Goal: Communication & Community: Answer question/provide support

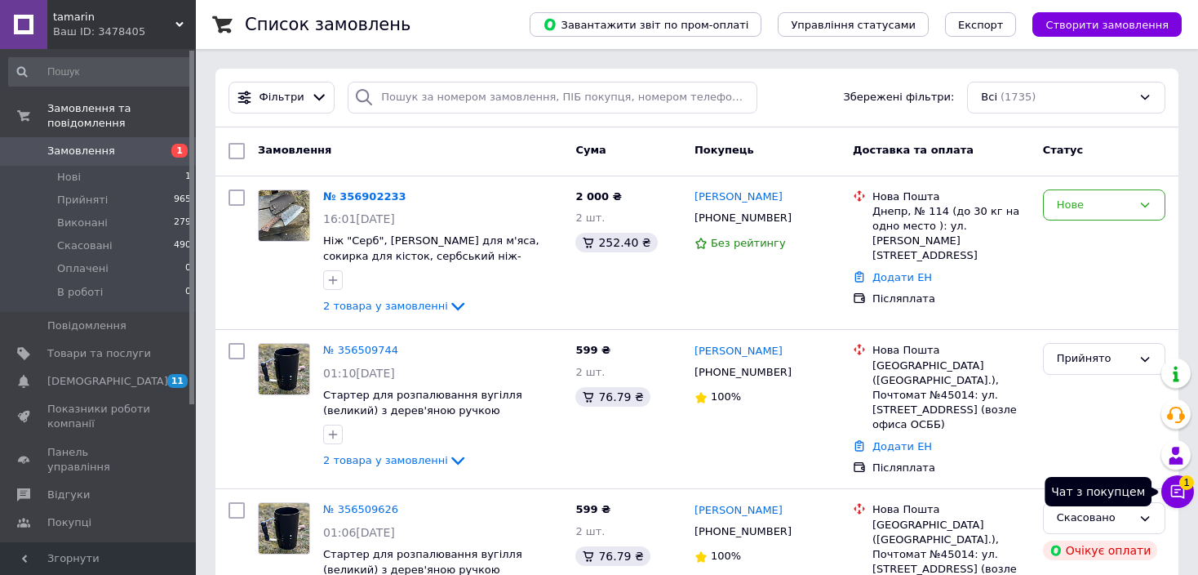
click at [1183, 490] on icon at bounding box center [1178, 492] width 14 height 14
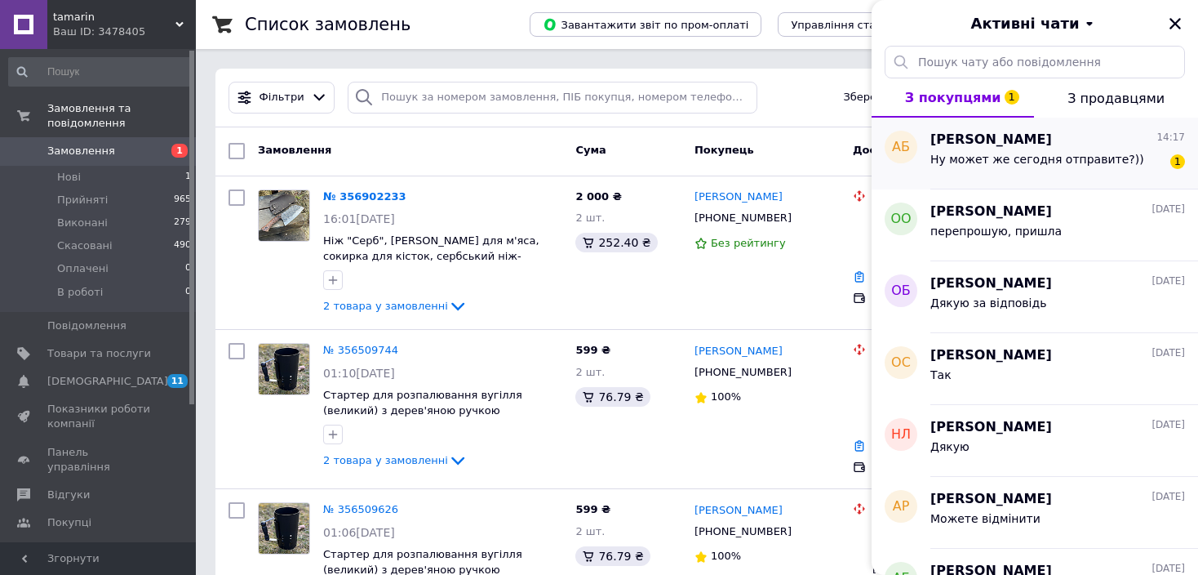
click at [1102, 171] on div "Ну может же сегодня отправите?))" at bounding box center [1037, 164] width 214 height 23
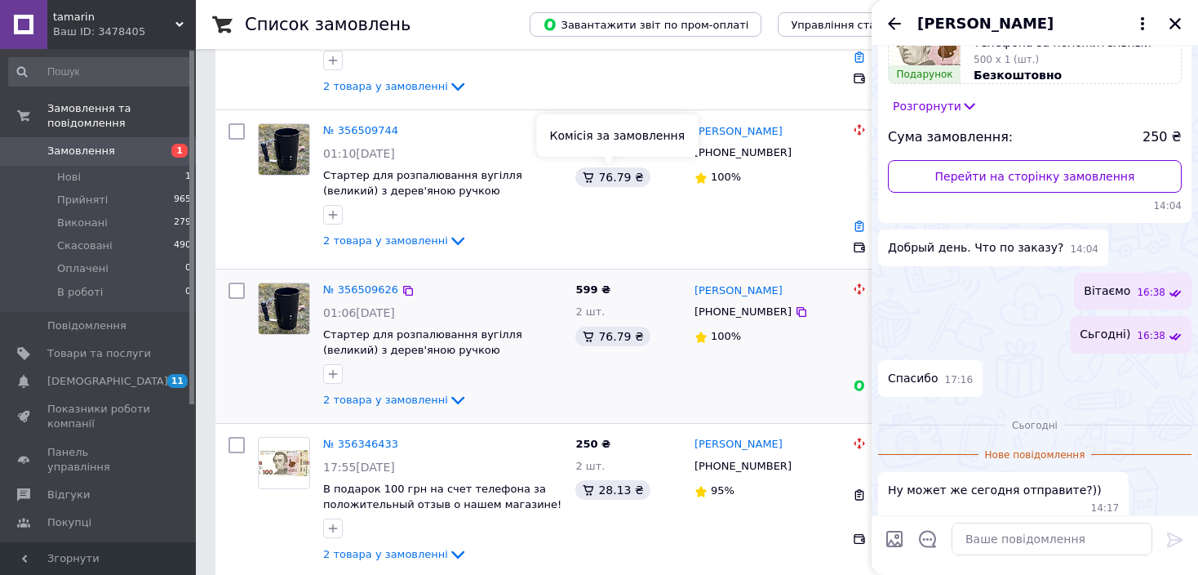
scroll to position [326, 0]
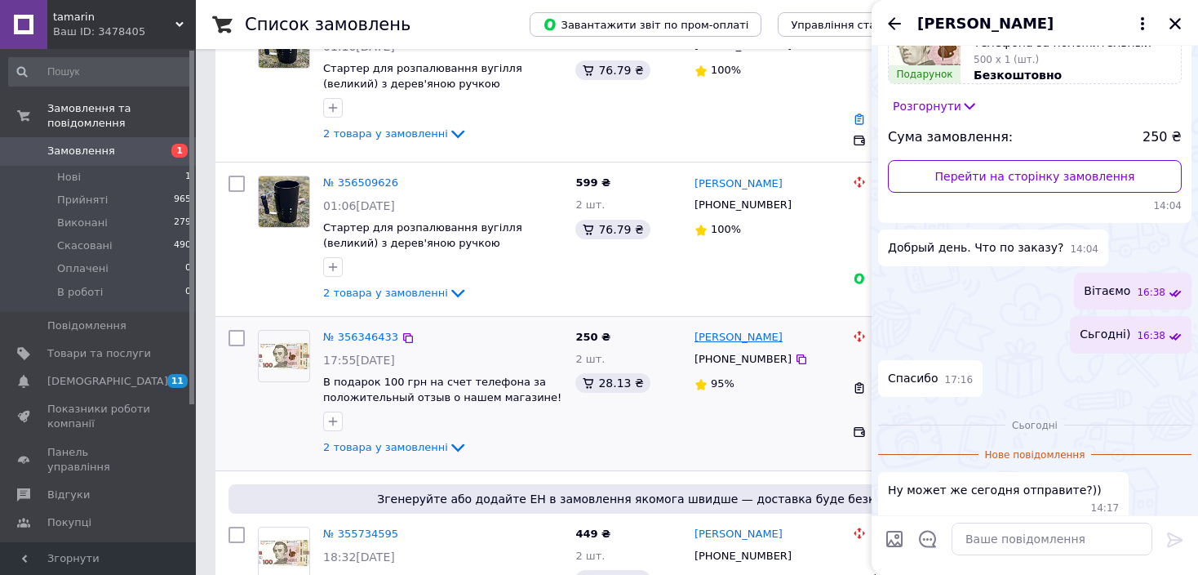
copy link "[PERSON_NAME]"
drag, startPoint x: 778, startPoint y: 334, endPoint x: 750, endPoint y: 337, distance: 27.9
click at [750, 337] on div "Александр Бровкин" at bounding box center [767, 337] width 149 height 19
paste textarea "20451224441868"
click at [1001, 530] on textarea at bounding box center [1052, 538] width 201 height 33
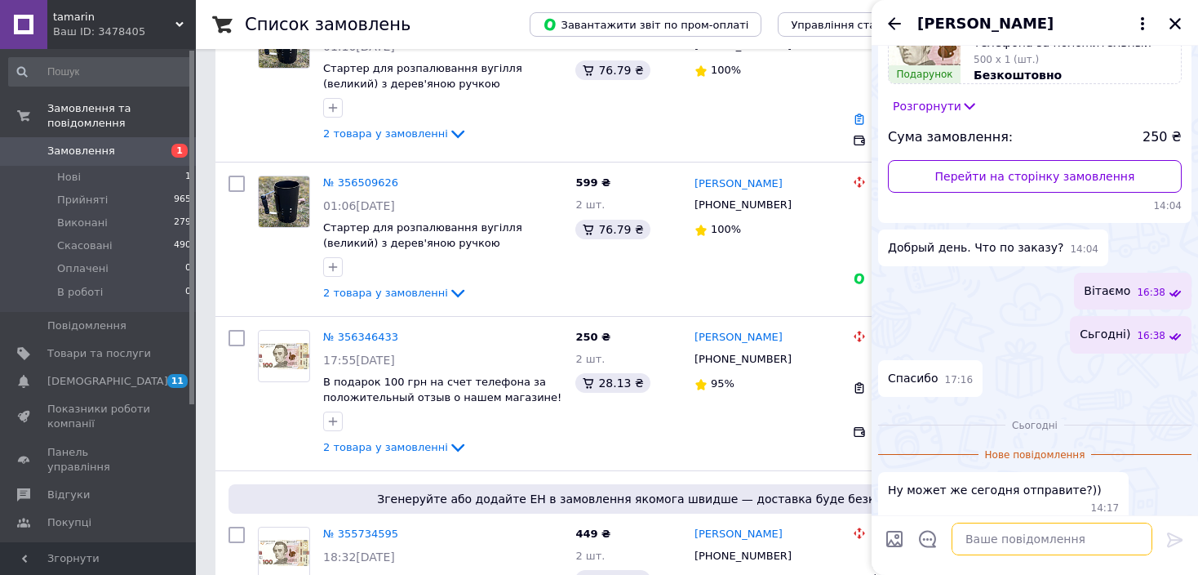
type textarea "20451224441868"
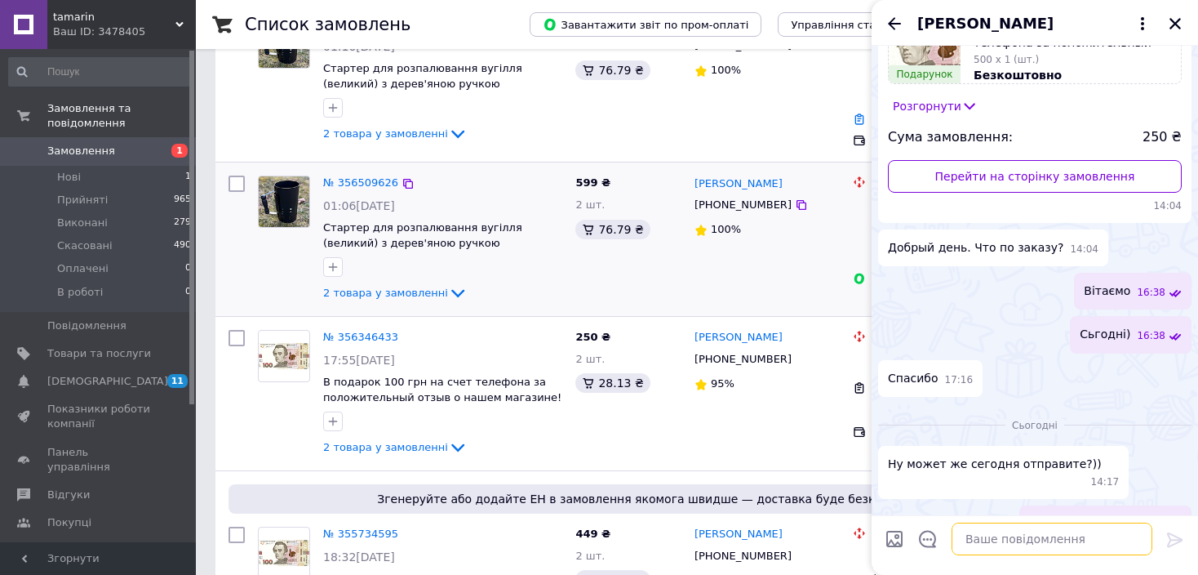
scroll to position [156, 0]
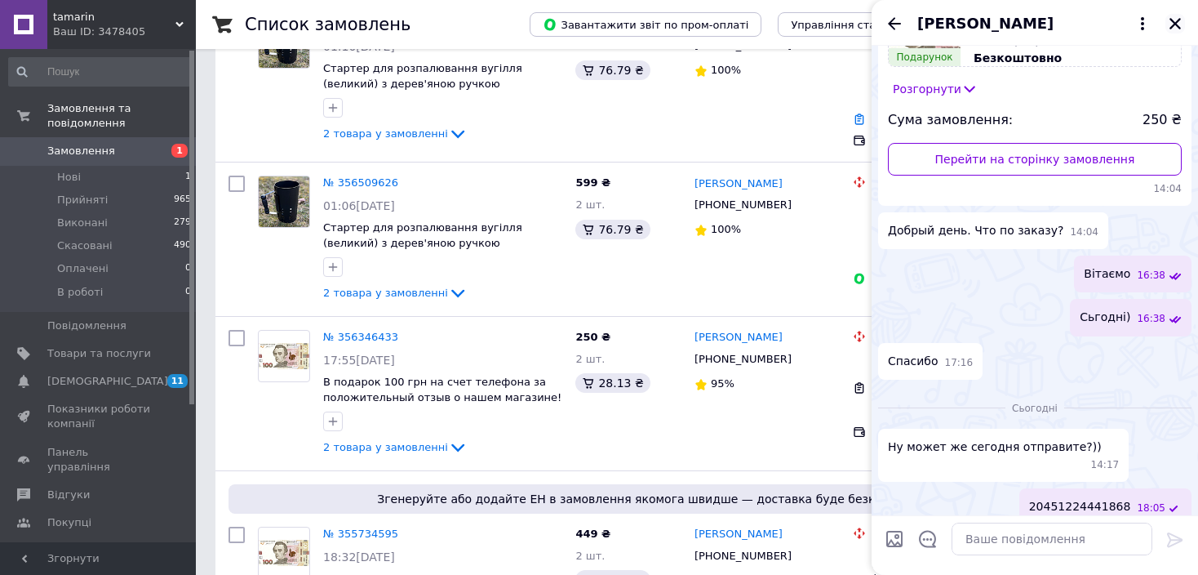
click at [1171, 24] on icon "Закрити" at bounding box center [1175, 23] width 15 height 15
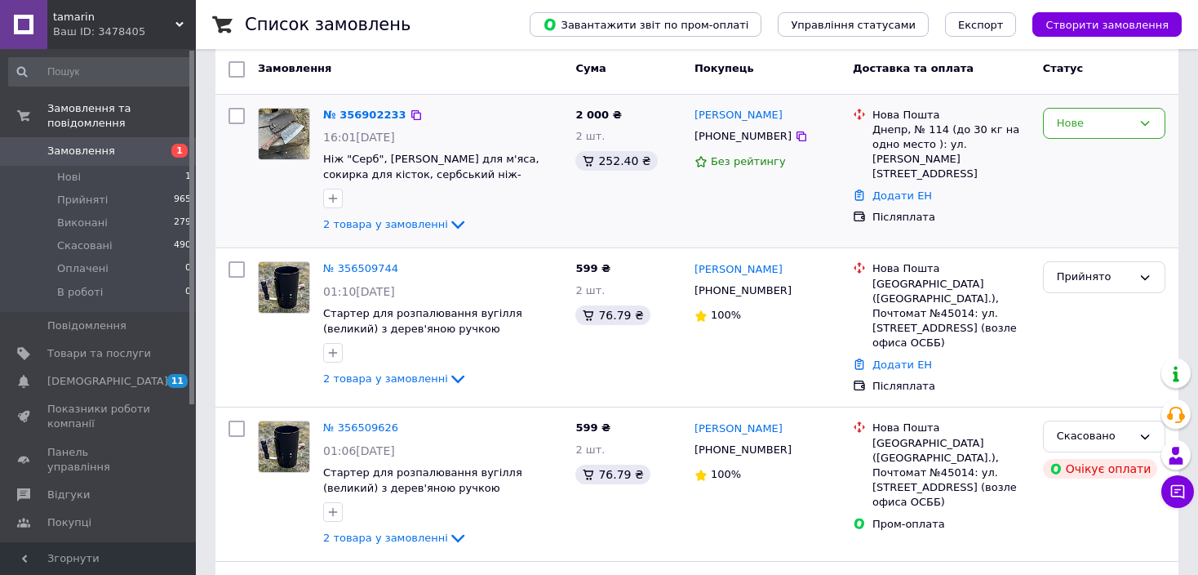
scroll to position [0, 0]
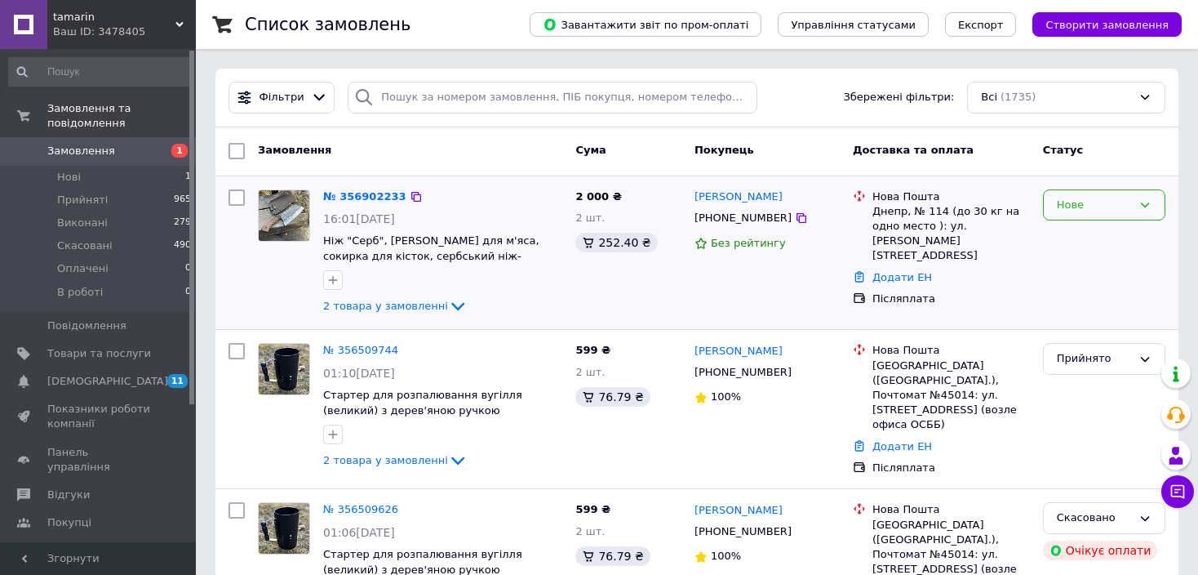
click at [1081, 206] on div "Нове" at bounding box center [1094, 205] width 75 height 17
click at [1080, 350] on li "В роботі" at bounding box center [1104, 358] width 121 height 30
click at [371, 200] on link "№ 356902233" at bounding box center [364, 196] width 83 height 12
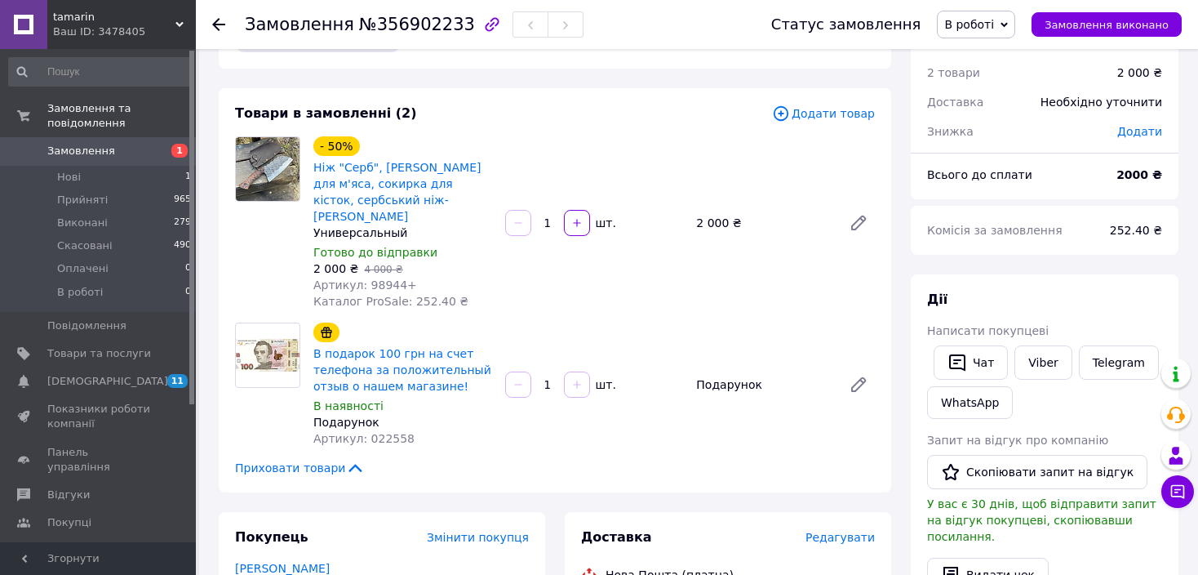
scroll to position [163, 0]
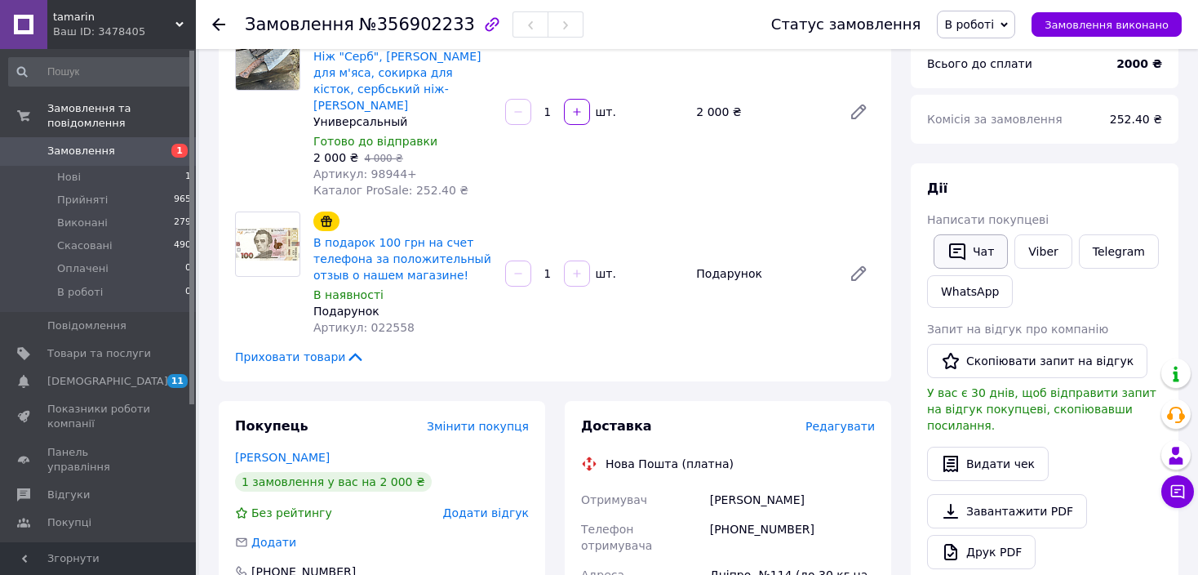
click at [991, 258] on button "Чат" at bounding box center [971, 251] width 74 height 34
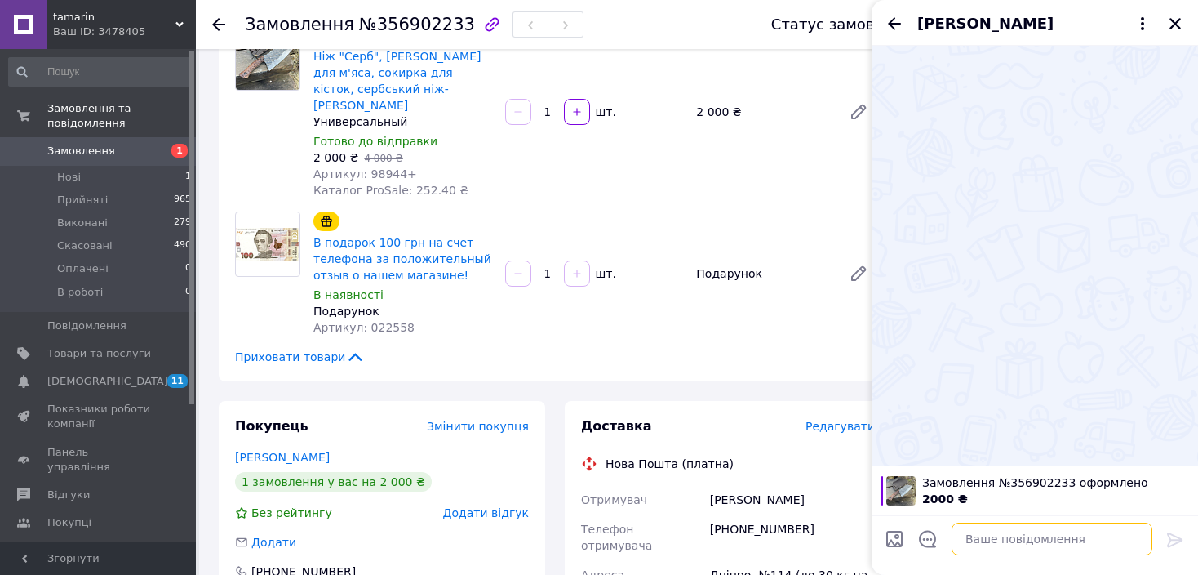
click at [1013, 543] on textarea at bounding box center [1052, 538] width 201 height 33
type textarea "Вітаємо! З чохлом?"
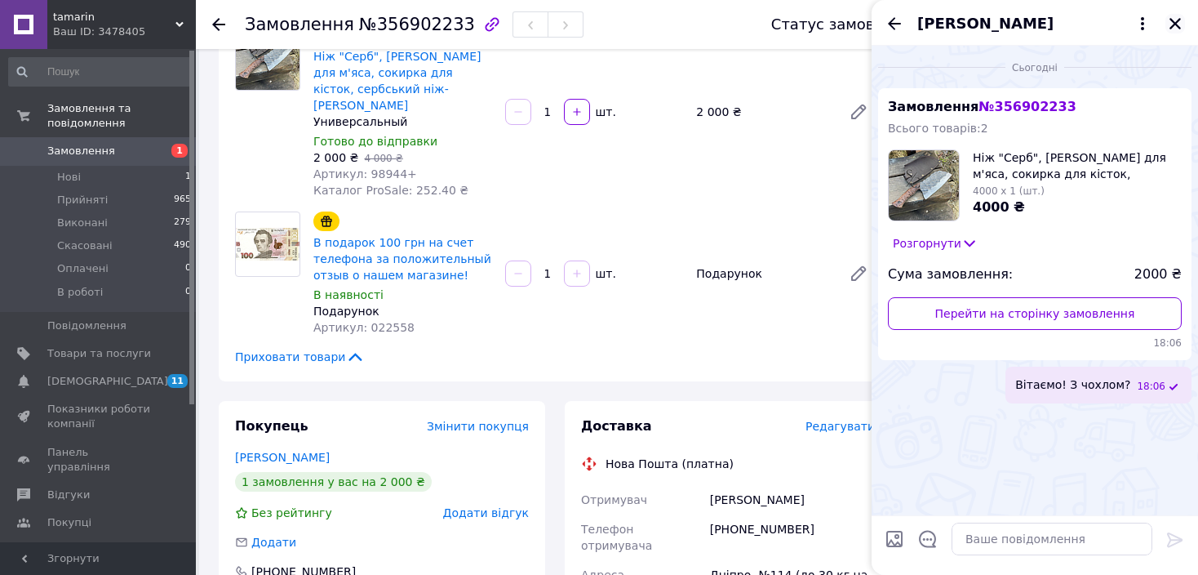
click at [1179, 21] on icon "Закрити" at bounding box center [1175, 23] width 15 height 15
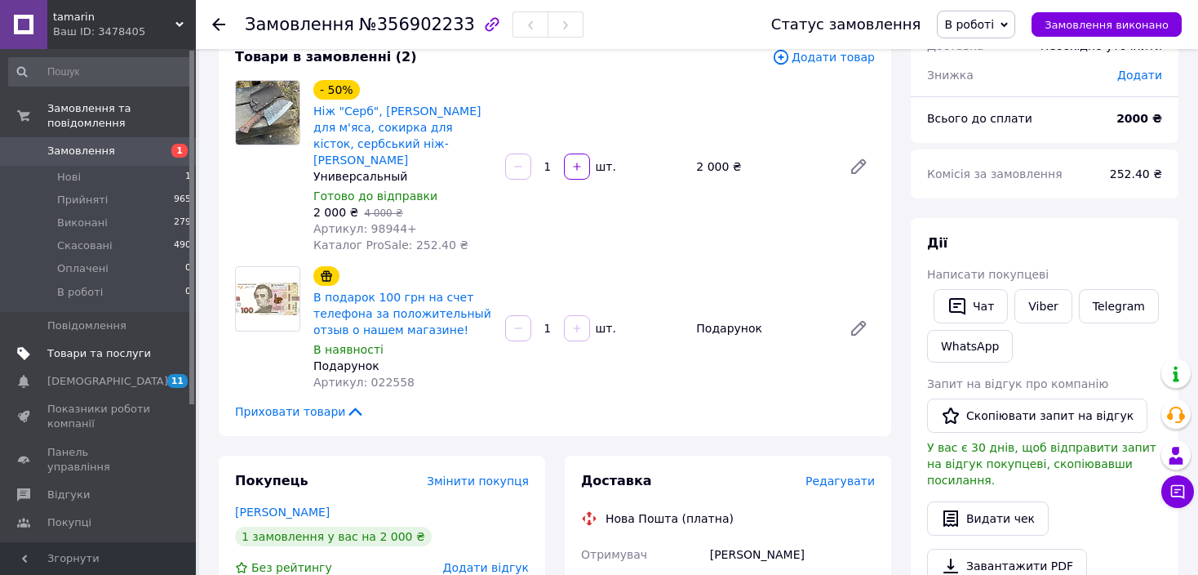
scroll to position [82, 0]
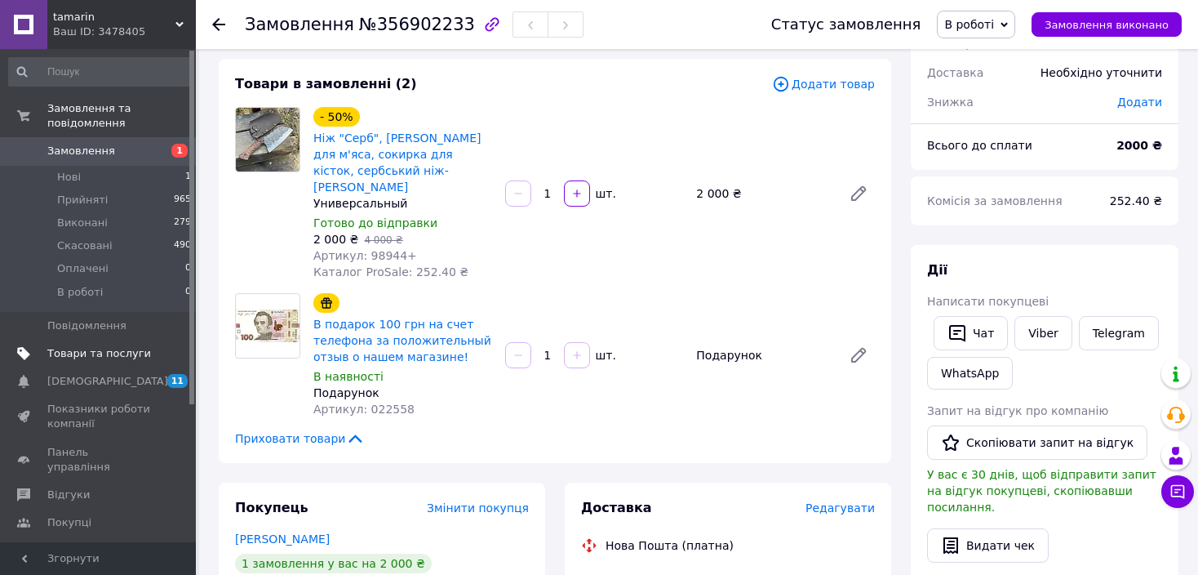
click at [101, 339] on link "Товари та послуги" at bounding box center [100, 353] width 201 height 28
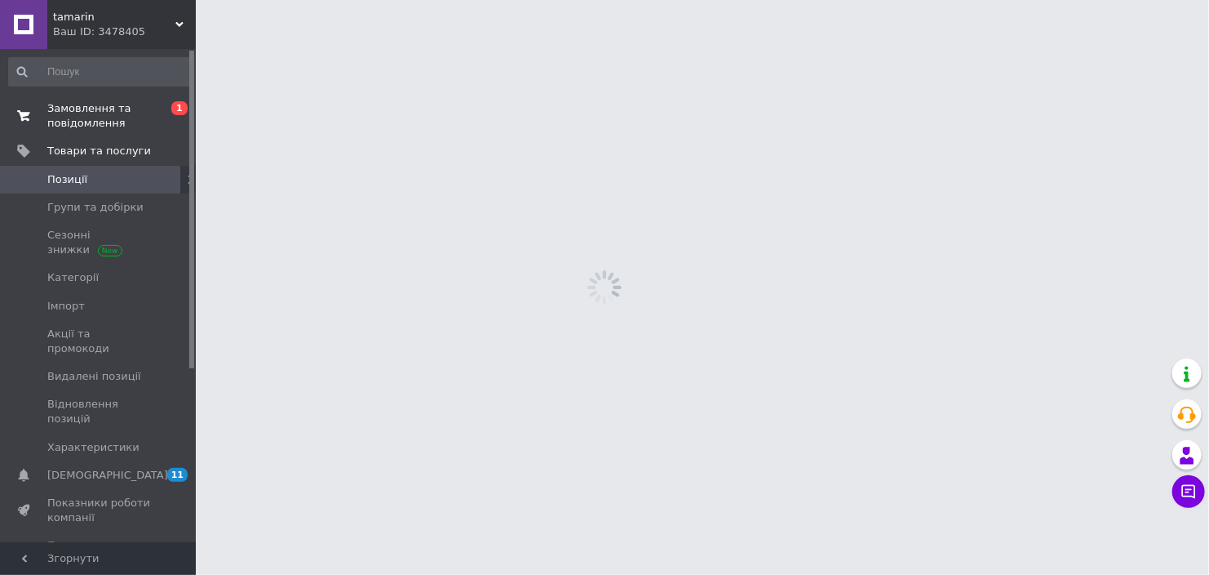
click at [108, 118] on span "Замовлення та повідомлення" at bounding box center [99, 115] width 104 height 29
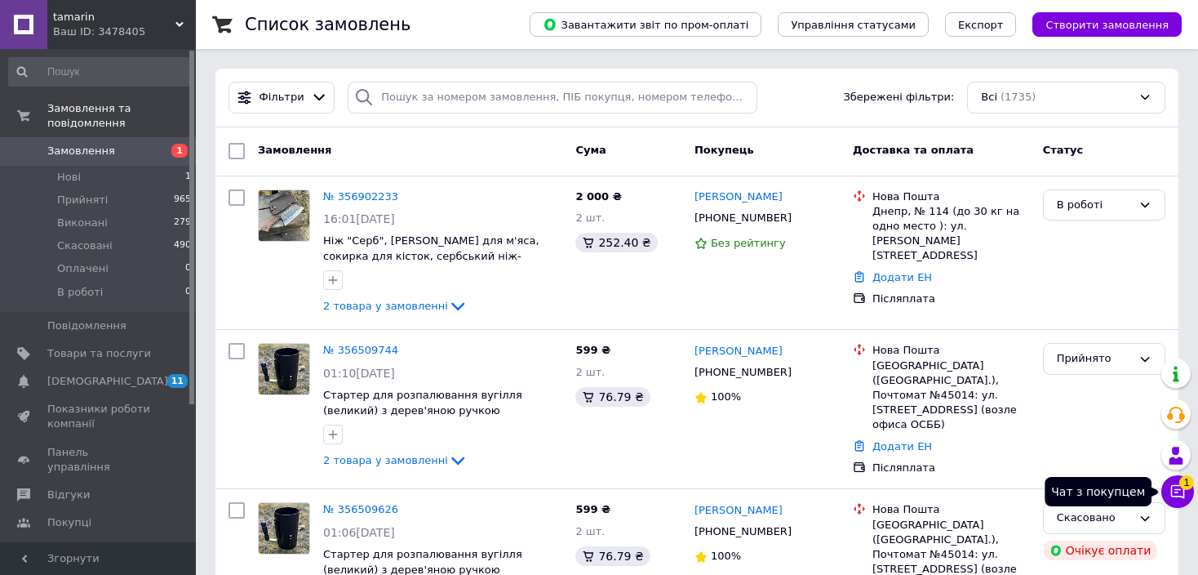
click at [1176, 494] on icon at bounding box center [1177, 491] width 16 height 16
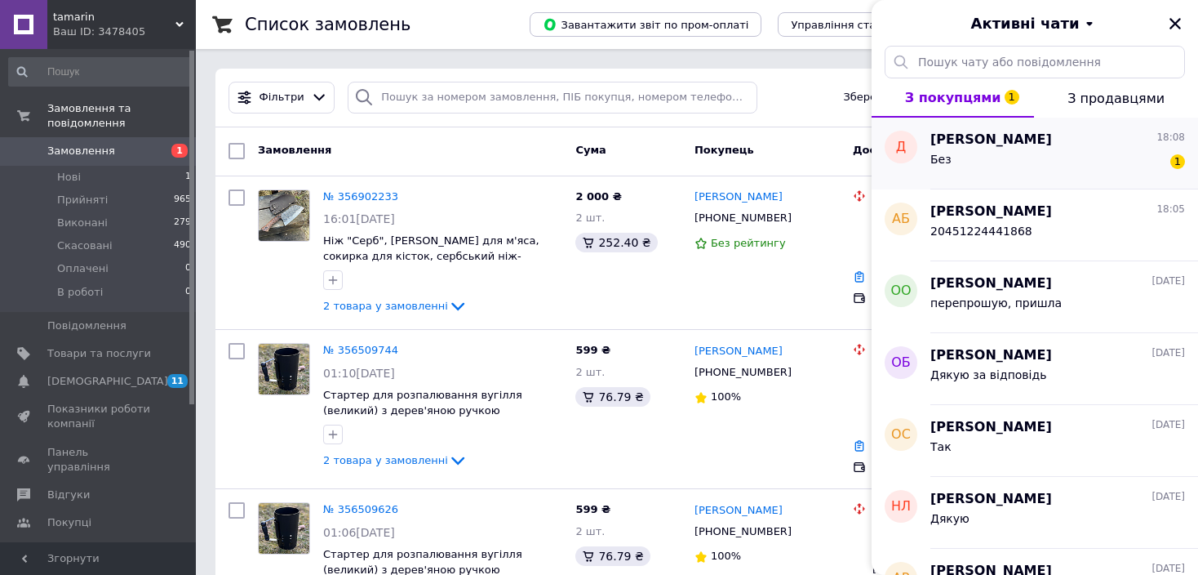
click at [1092, 169] on div "Без 1" at bounding box center [1057, 162] width 255 height 26
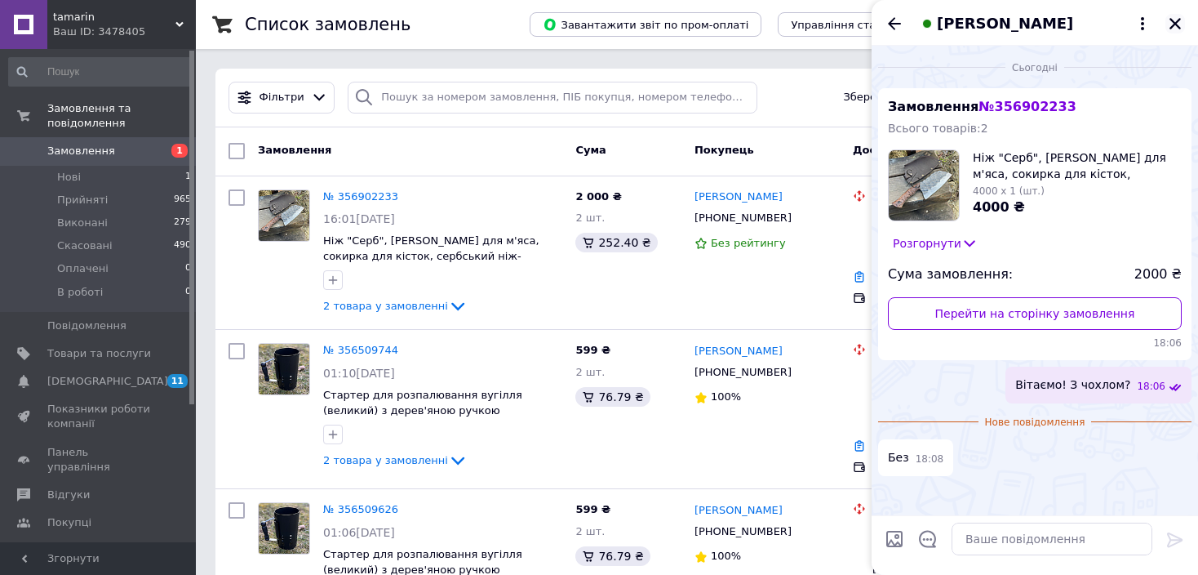
click at [1175, 23] on icon "Закрити" at bounding box center [1174, 23] width 11 height 11
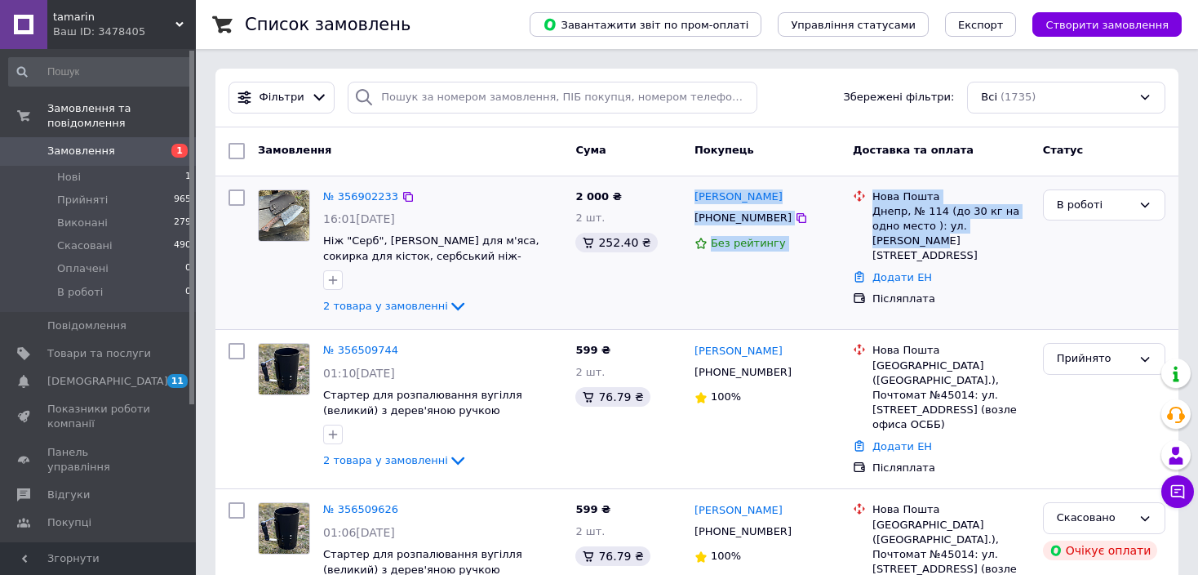
copy div "Дмитро Буднік +380505848470 Без рейтингу Нова Пошта Днепр, № 114 (до 30 кг на о…"
drag, startPoint x: 992, startPoint y: 228, endPoint x: 693, endPoint y: 193, distance: 300.6
click at [693, 193] on div "№ 356902233 16:01, 12.08.2025 Ніж "Серб", тюпка для м'яса, сокирка для кісток, …" at bounding box center [697, 253] width 950 height 140
click at [822, 260] on div "Дмитро Буднік +380505848470 Без рейтингу" at bounding box center [767, 253] width 158 height 140
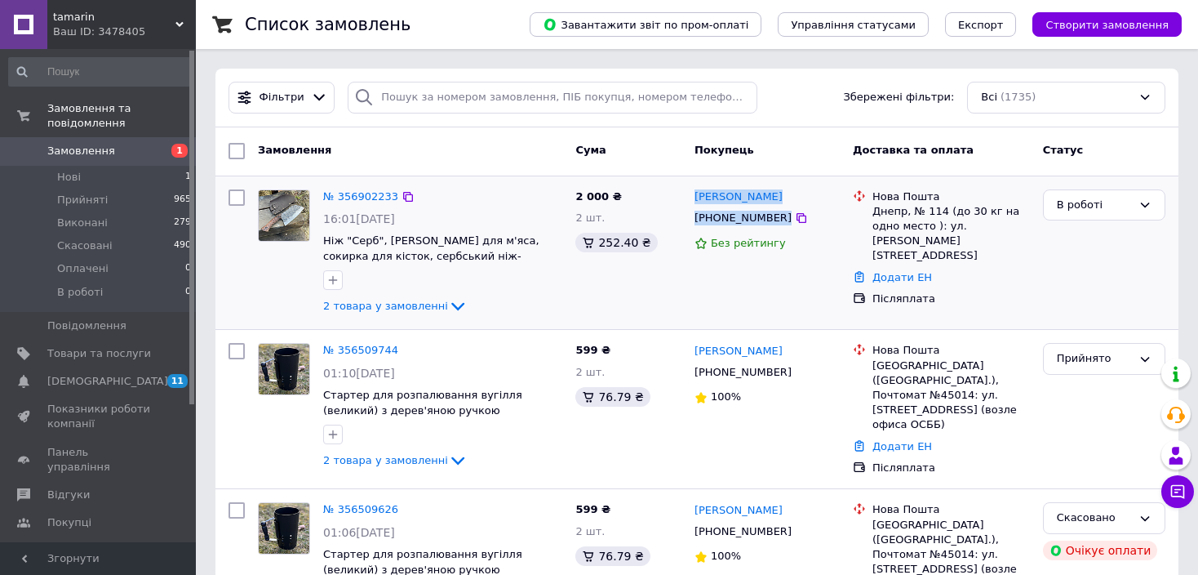
drag, startPoint x: 808, startPoint y: 224, endPoint x: 688, endPoint y: 202, distance: 122.0
click at [688, 202] on div "Дмитро Буднік +380505848470 Без рейтингу" at bounding box center [767, 253] width 158 height 140
copy div "Дмитро Буднік +380505848470"
click at [885, 206] on div "Днепр, № 114 (до 30 кг на одно место ): ул. Паршина, 14" at bounding box center [950, 234] width 157 height 60
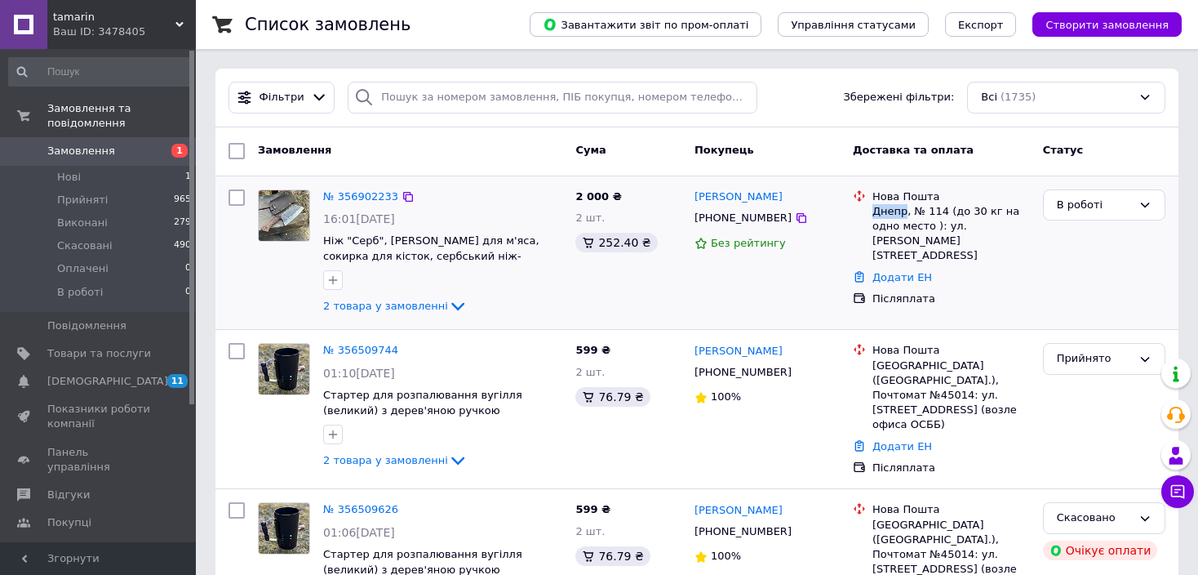
copy div "Днепр"
click at [1066, 209] on div "В роботі" at bounding box center [1094, 205] width 75 height 17
click at [1075, 233] on li "Прийнято" at bounding box center [1104, 239] width 121 height 30
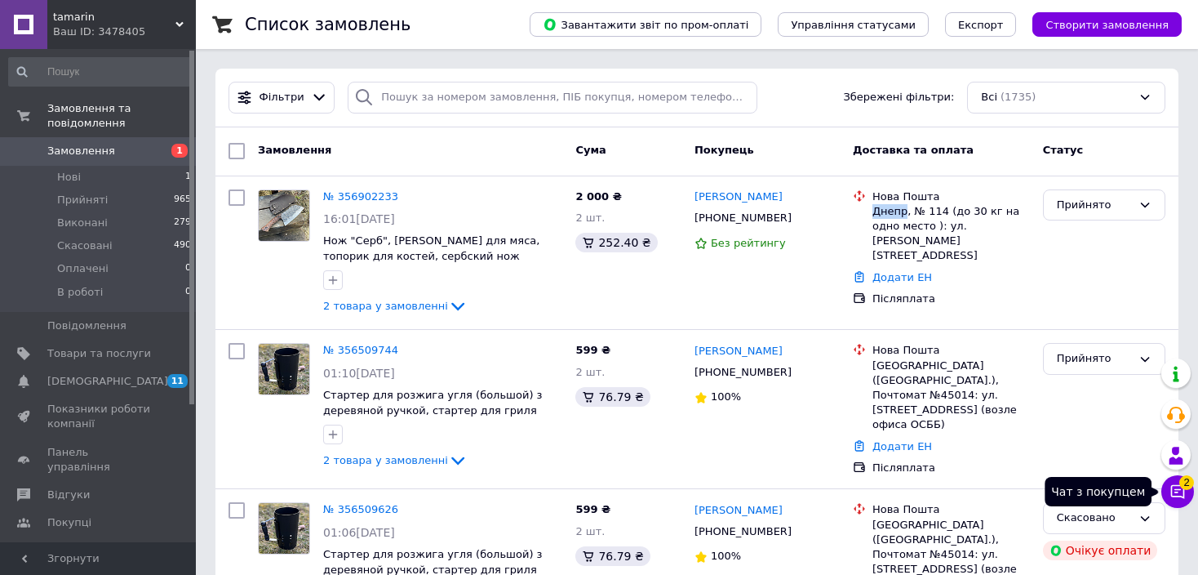
click at [1178, 491] on icon at bounding box center [1178, 492] width 14 height 14
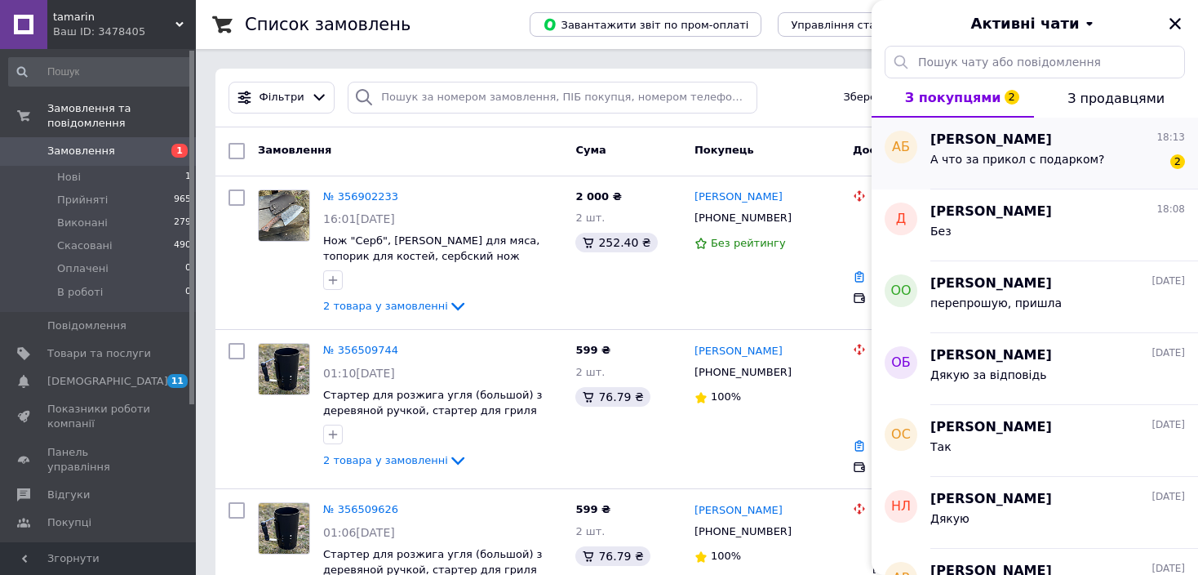
click at [1040, 167] on div "А что за прикол с подарком?" at bounding box center [1017, 164] width 175 height 23
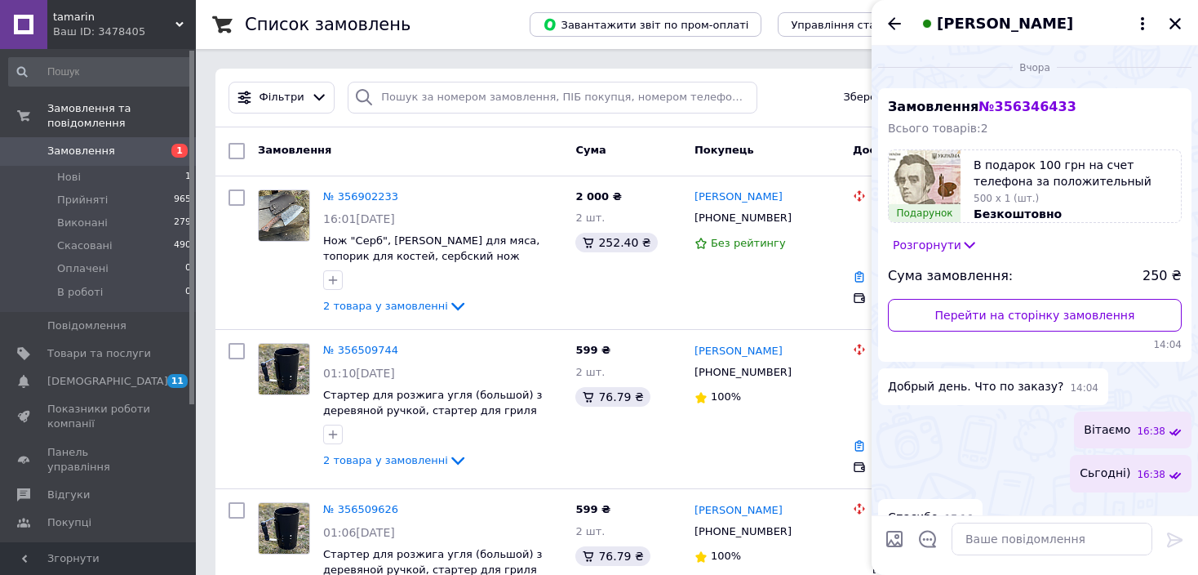
scroll to position [272, 0]
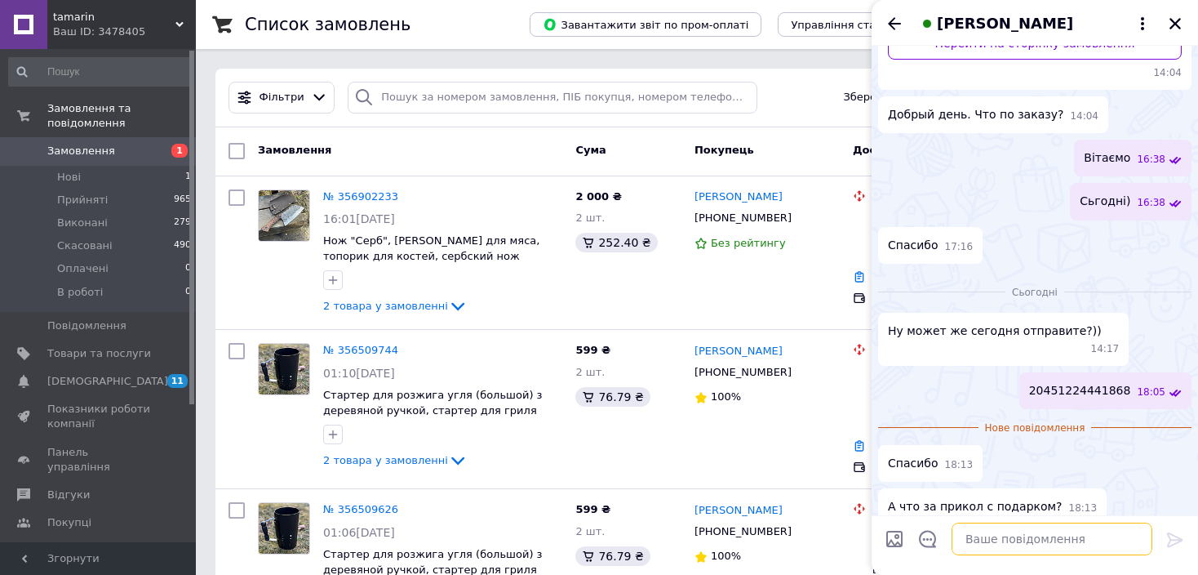
click at [1034, 536] on textarea at bounding box center [1052, 538] width 201 height 33
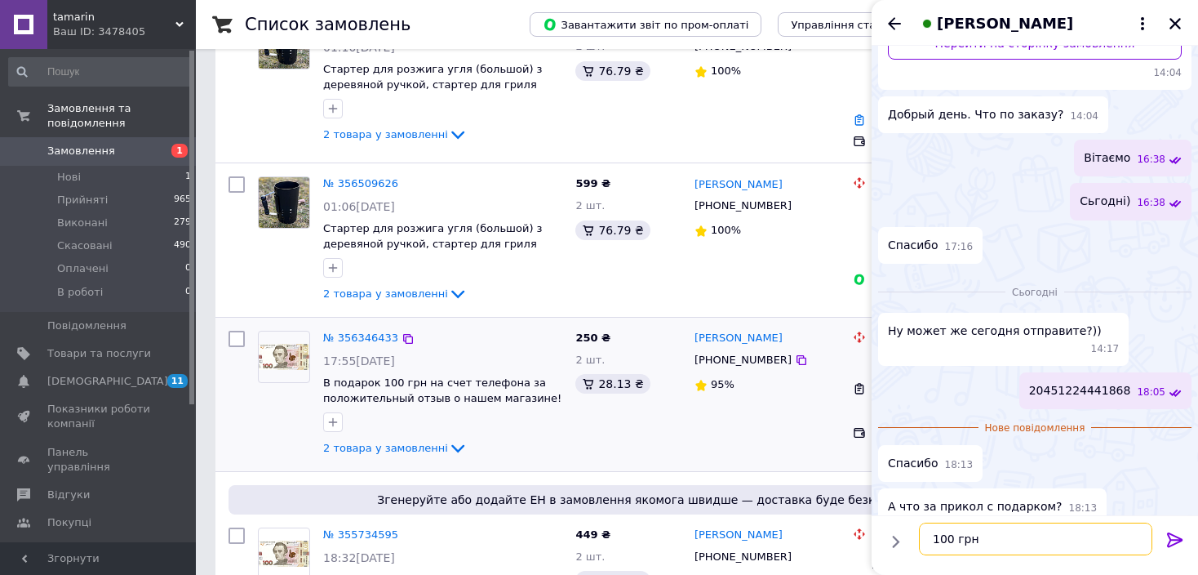
scroll to position [326, 0]
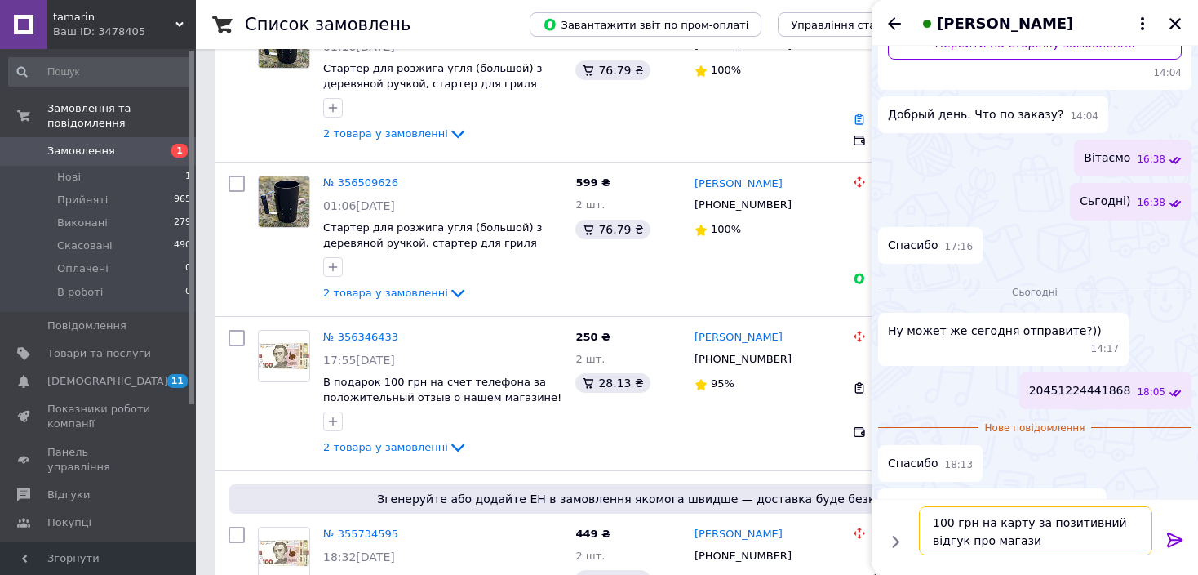
type textarea "100 грн на карту за позитивний відгук про магазин"
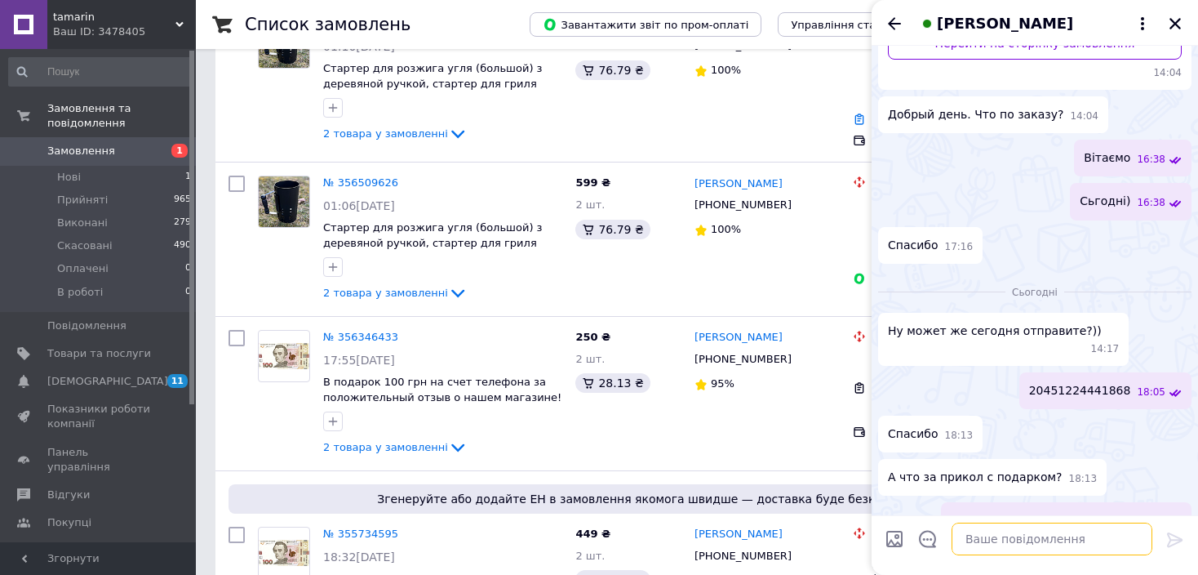
scroll to position [318, 0]
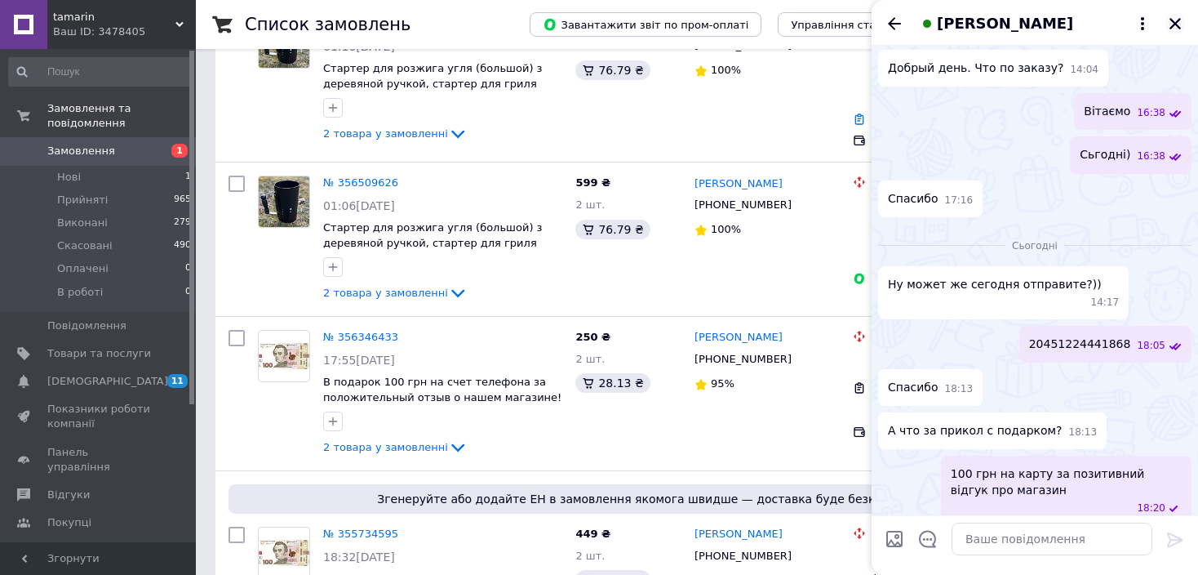
click at [1177, 24] on icon "Закрити" at bounding box center [1174, 23] width 11 height 11
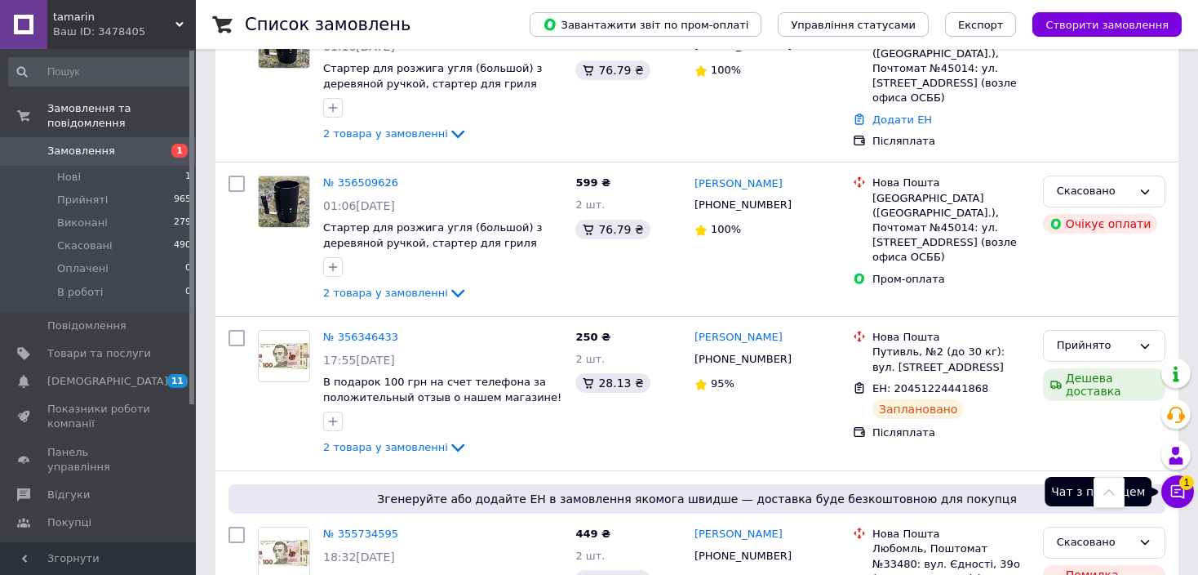
click at [1186, 490] on button "Чат з покупцем 1" at bounding box center [1177, 491] width 33 height 33
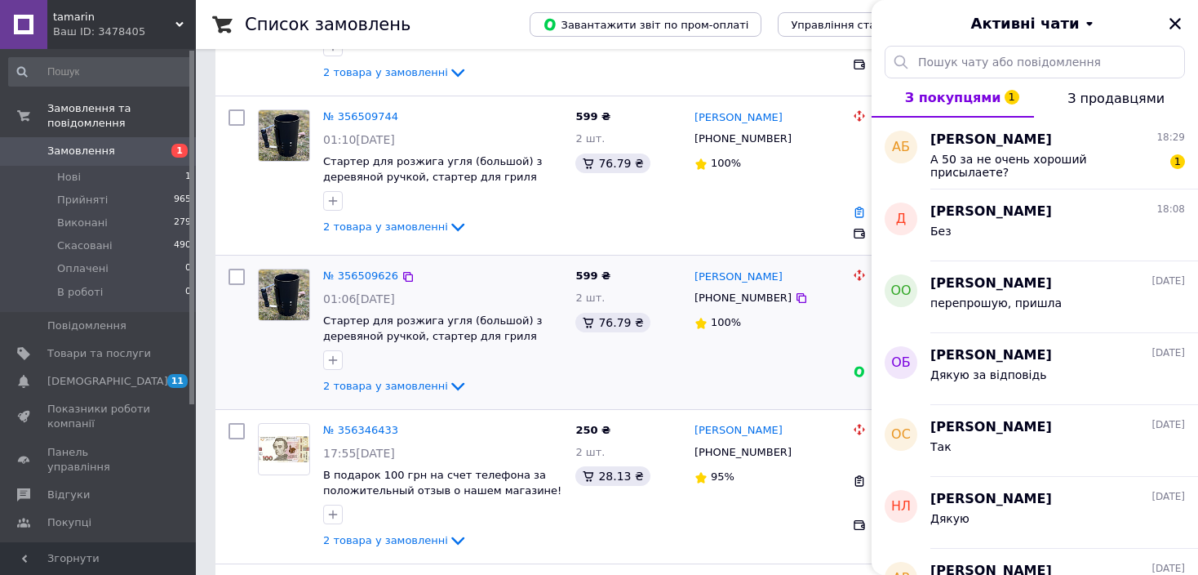
scroll to position [0, 0]
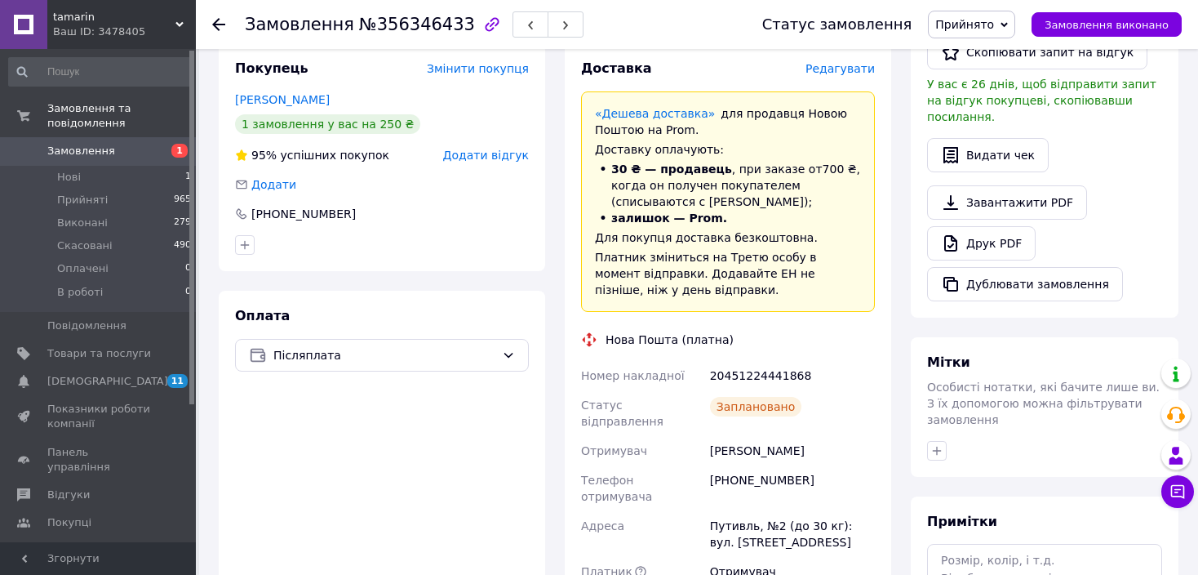
scroll to position [326, 0]
